Goal: Transaction & Acquisition: Download file/media

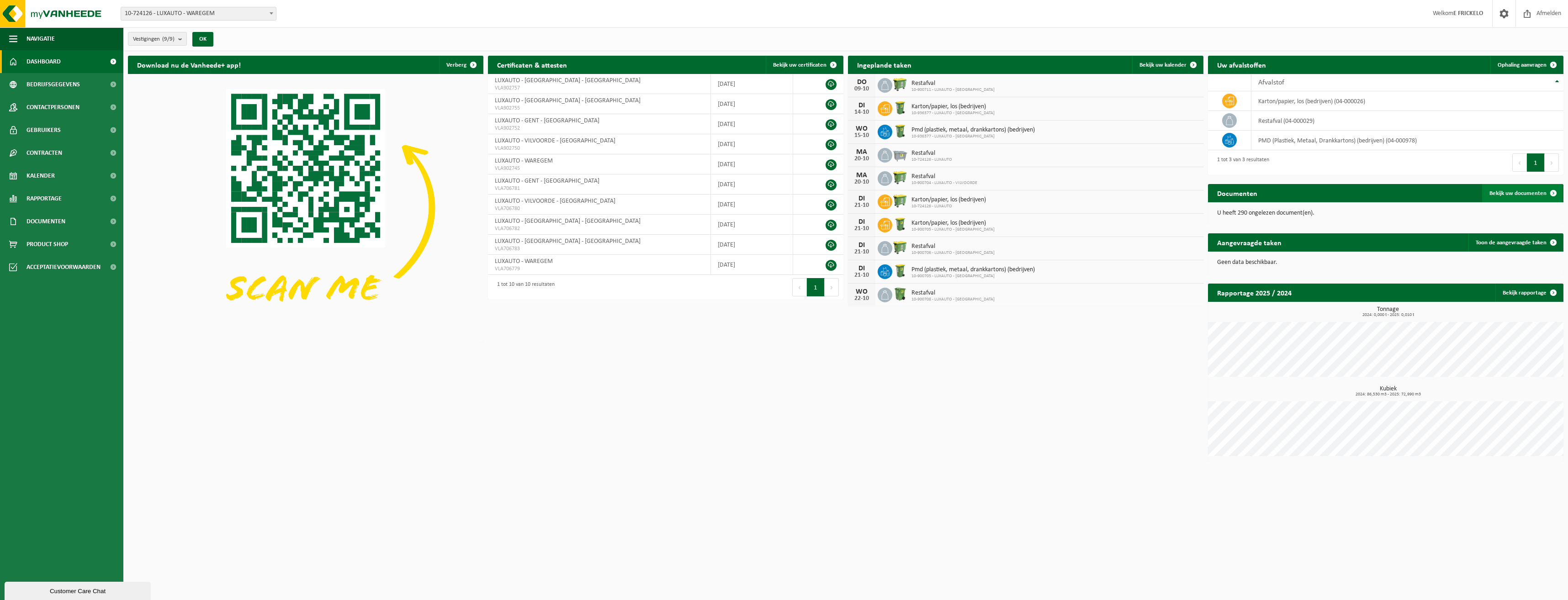
click at [1522, 193] on span "Bekijk uw documenten" at bounding box center [1518, 194] width 57 height 6
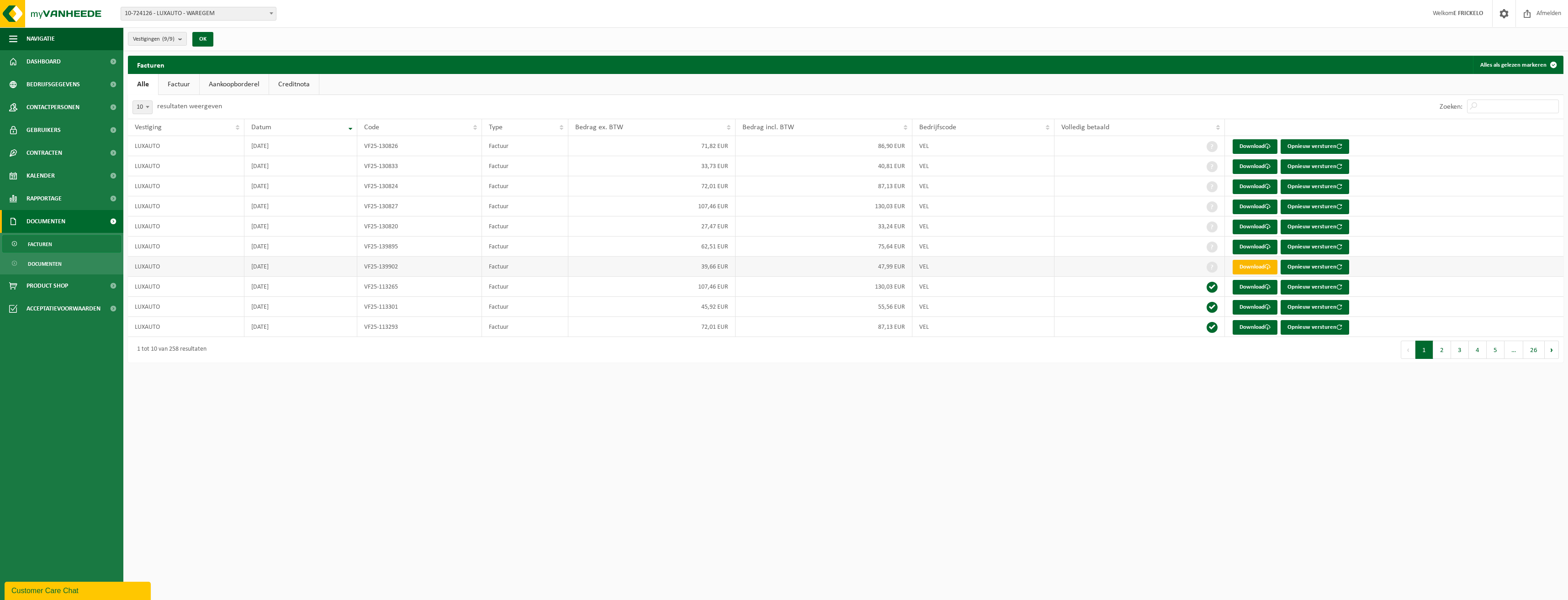
click at [1255, 267] on link "Download" at bounding box center [1255, 267] width 45 height 15
click at [1266, 247] on span at bounding box center [1268, 247] width 6 height 6
click at [1252, 243] on link "Download" at bounding box center [1255, 247] width 45 height 15
click at [1252, 226] on link "Download" at bounding box center [1255, 227] width 45 height 15
click at [1254, 223] on link "Download" at bounding box center [1255, 227] width 45 height 15
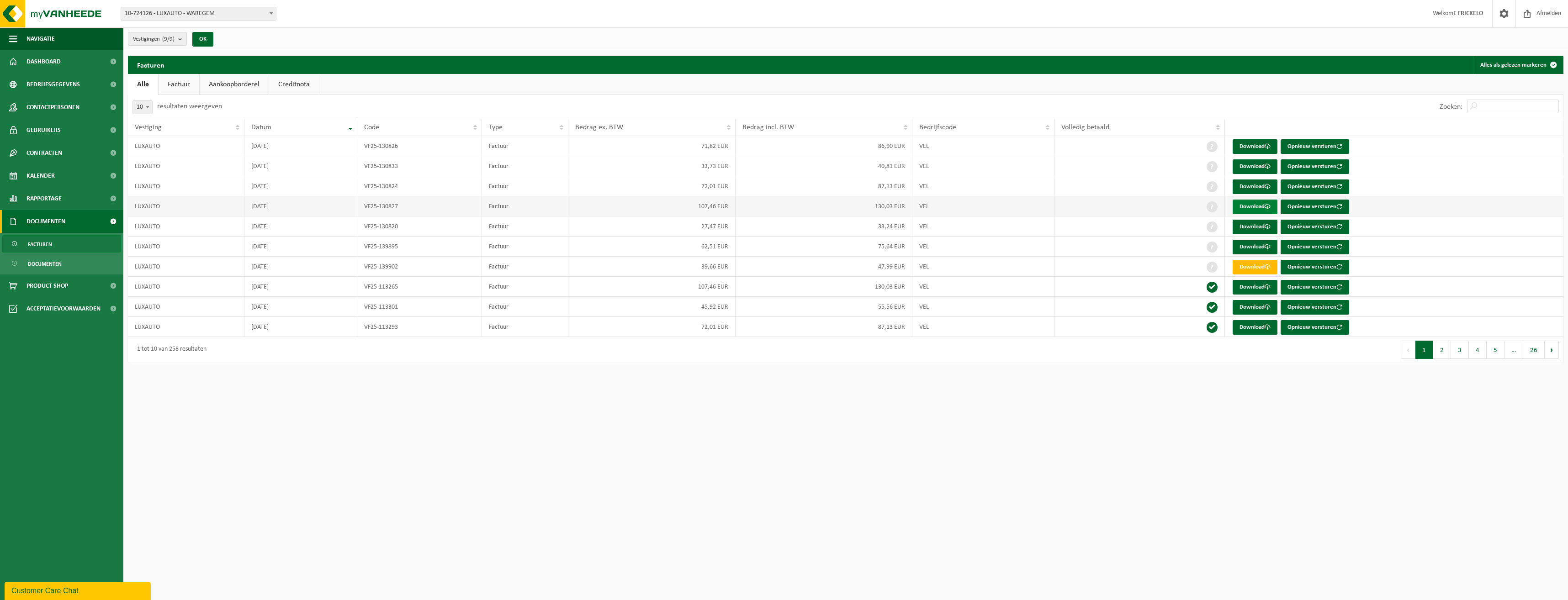
click at [1256, 204] on link "Download" at bounding box center [1255, 207] width 45 height 15
click at [1252, 184] on link "Download" at bounding box center [1255, 187] width 45 height 15
click at [1262, 162] on link "Download" at bounding box center [1255, 167] width 45 height 15
click at [1262, 145] on link "Download" at bounding box center [1255, 147] width 45 height 15
click at [1173, 372] on html "Vestiging: 10-724126 - LUXAUTO - WAREGEM 10-788668 - LUXAUTO - WAREGEM 10-90070…" at bounding box center [784, 300] width 1568 height 600
